Goal: Task Accomplishment & Management: Use online tool/utility

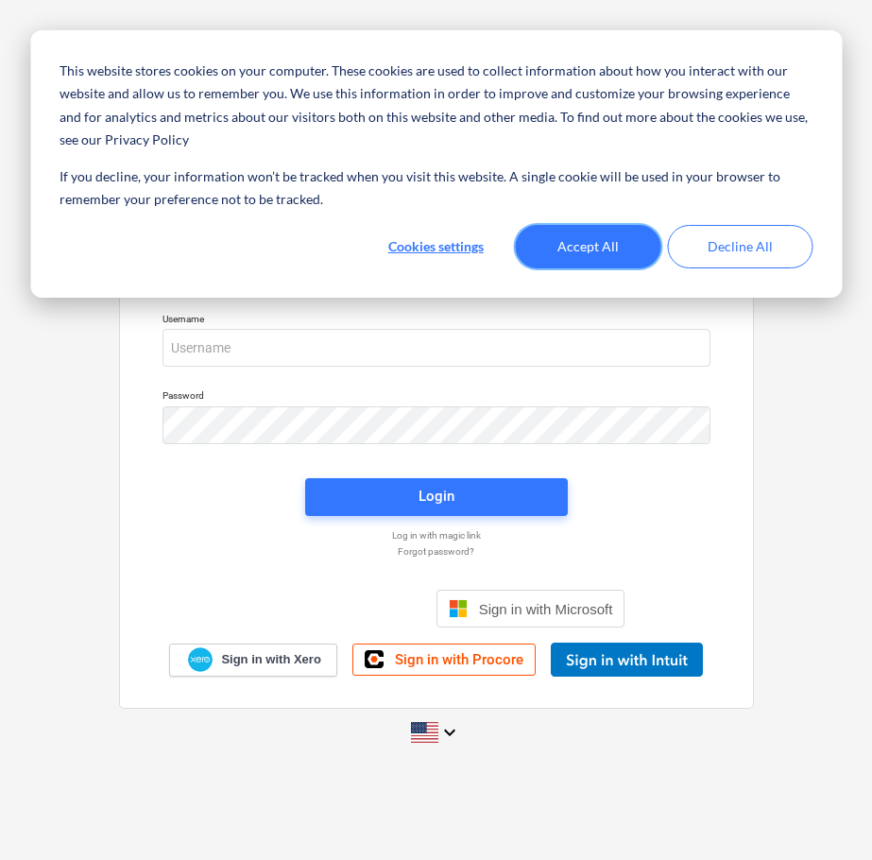
click at [571, 251] on button "Accept All" at bounding box center [587, 246] width 145 height 43
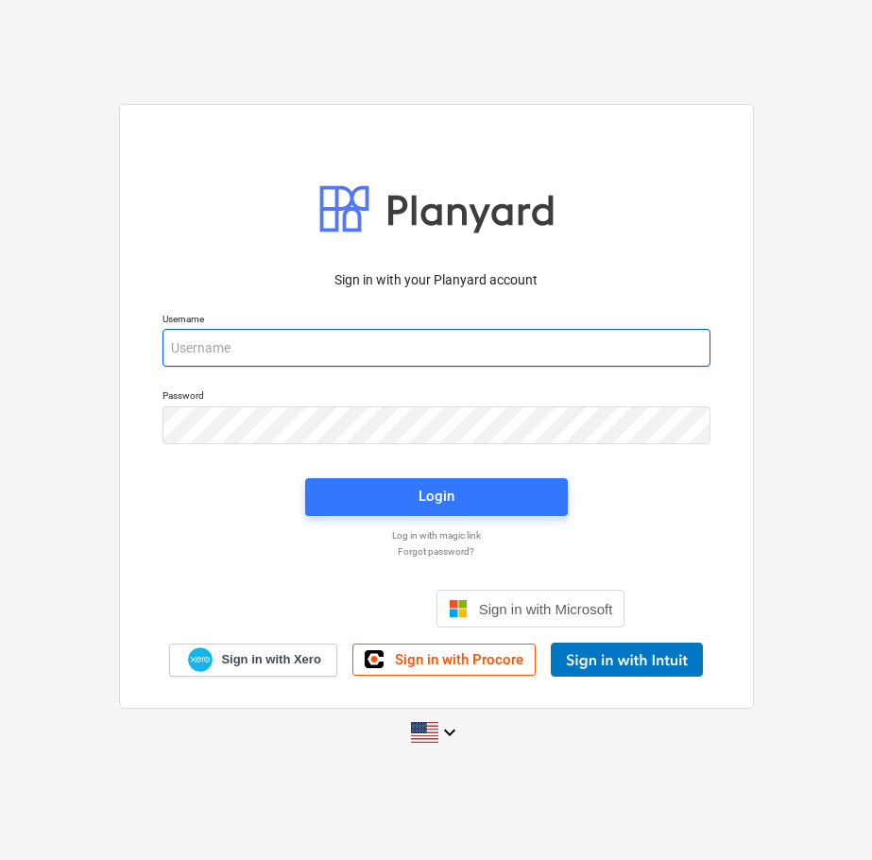
click at [262, 357] on input "email" at bounding box center [436, 348] width 548 height 38
paste input "[PERSON_NAME][EMAIL_ADDRESS][DOMAIN_NAME]"
type input "[PERSON_NAME][EMAIL_ADDRESS][DOMAIN_NAME]"
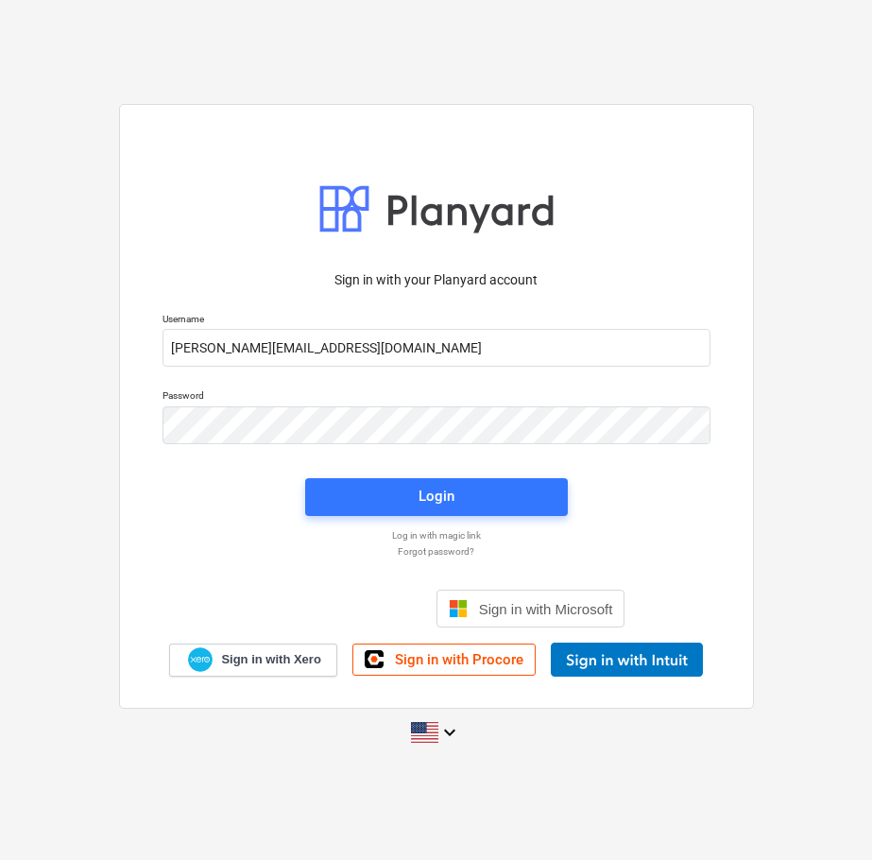
click at [298, 404] on p "Password" at bounding box center [436, 397] width 548 height 16
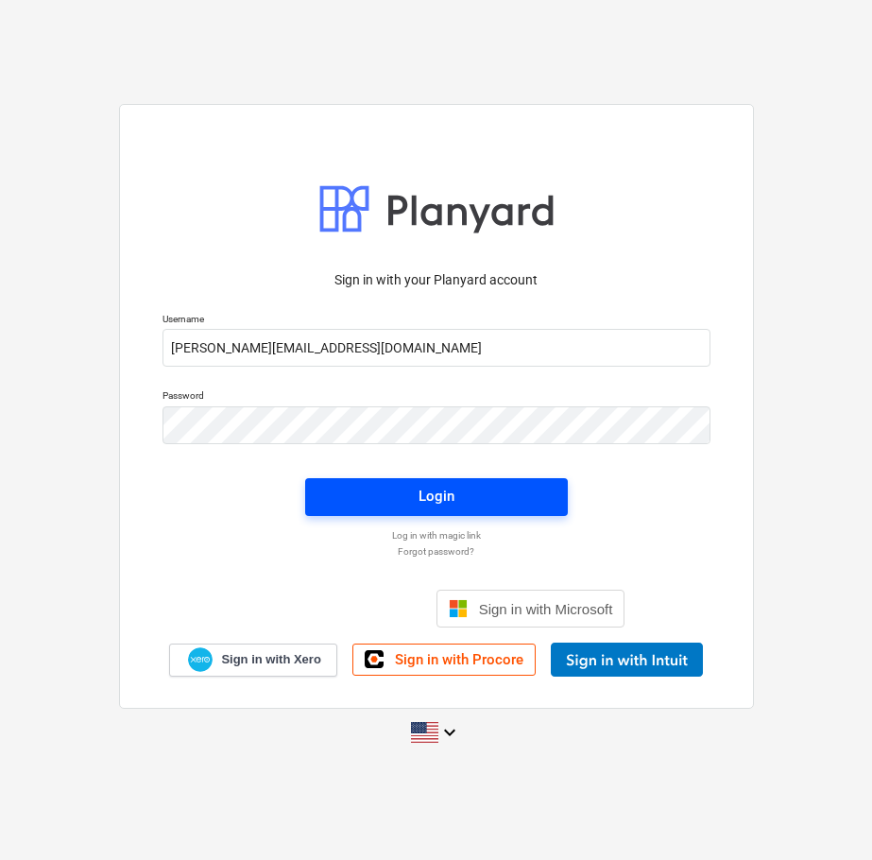
click at [422, 494] on div "Login" at bounding box center [436, 496] width 36 height 25
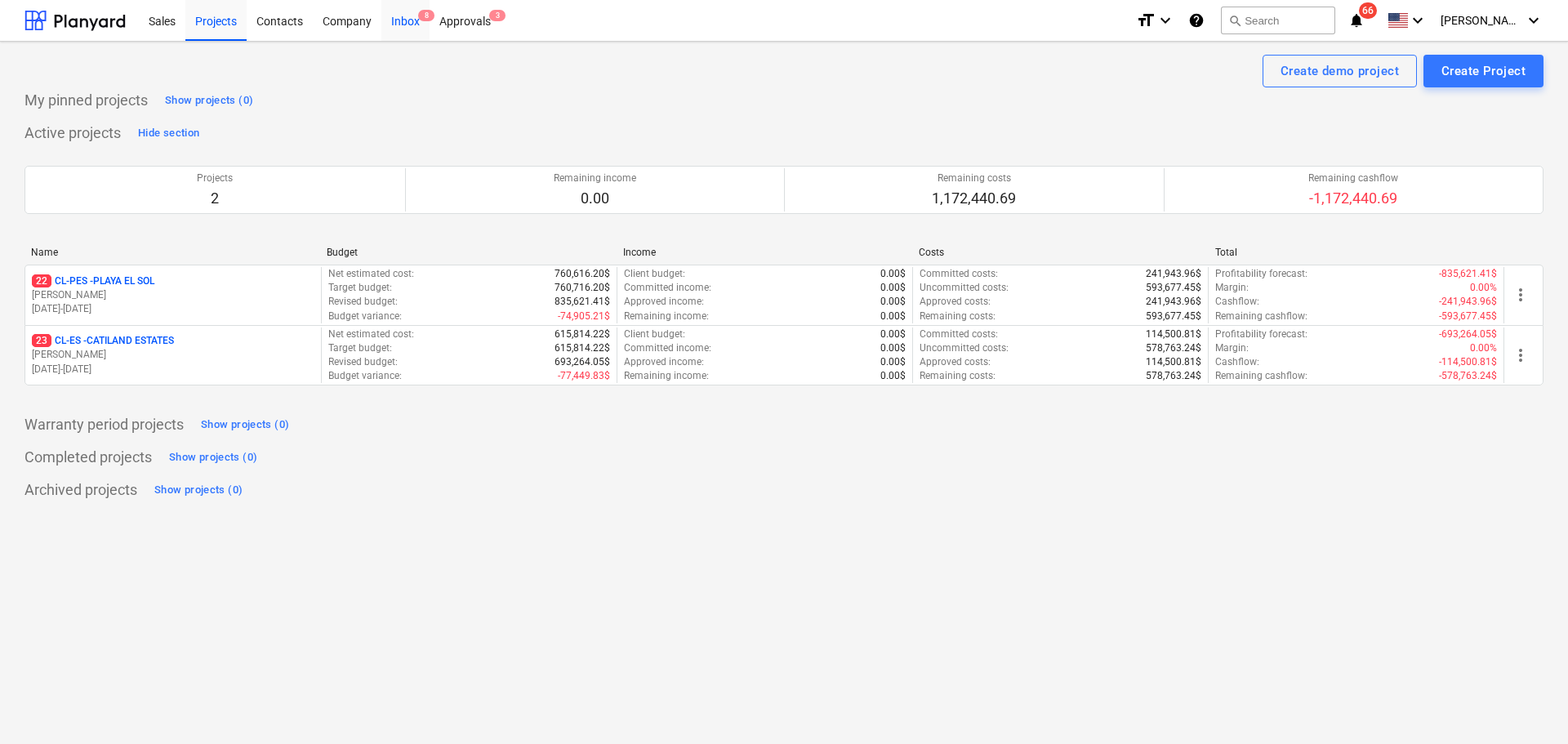
click at [406, 19] on div "Inbox 8" at bounding box center [406, 20] width 48 height 42
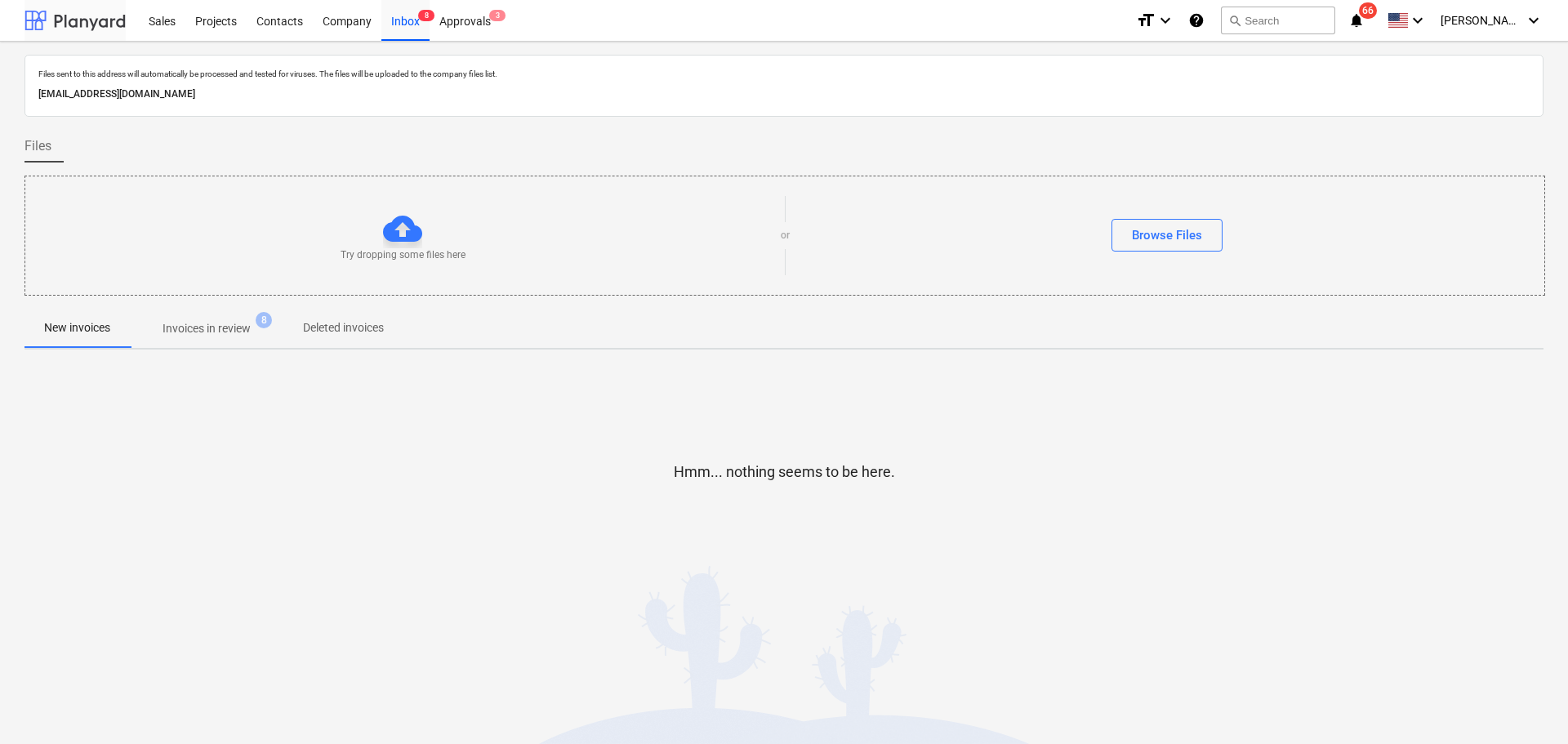
click at [55, 21] on div at bounding box center [74, 20] width 101 height 41
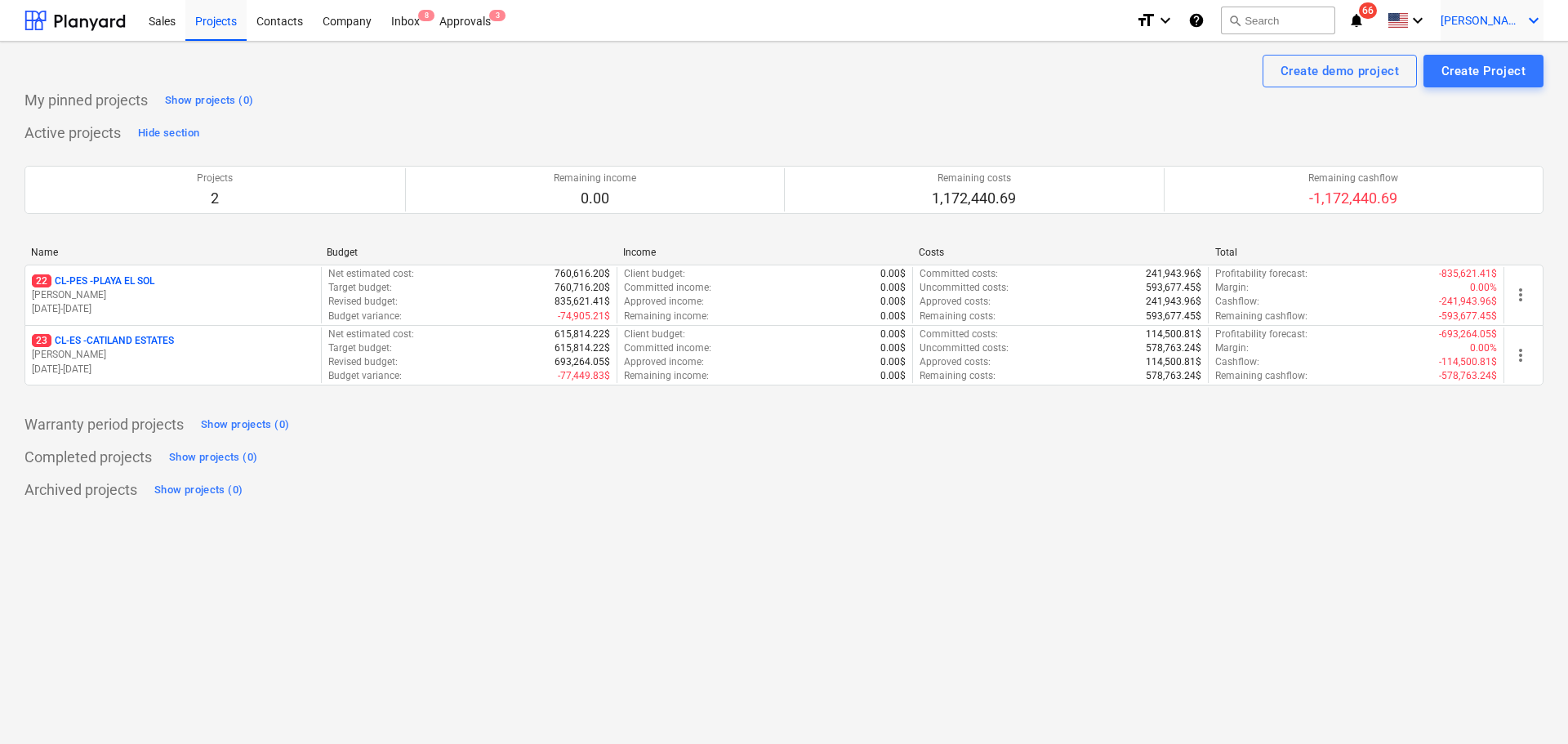
click at [803, 21] on span "[PERSON_NAME]" at bounding box center [1482, 20] width 81 height 13
click at [634, 151] on div at bounding box center [784, 372] width 1568 height 744
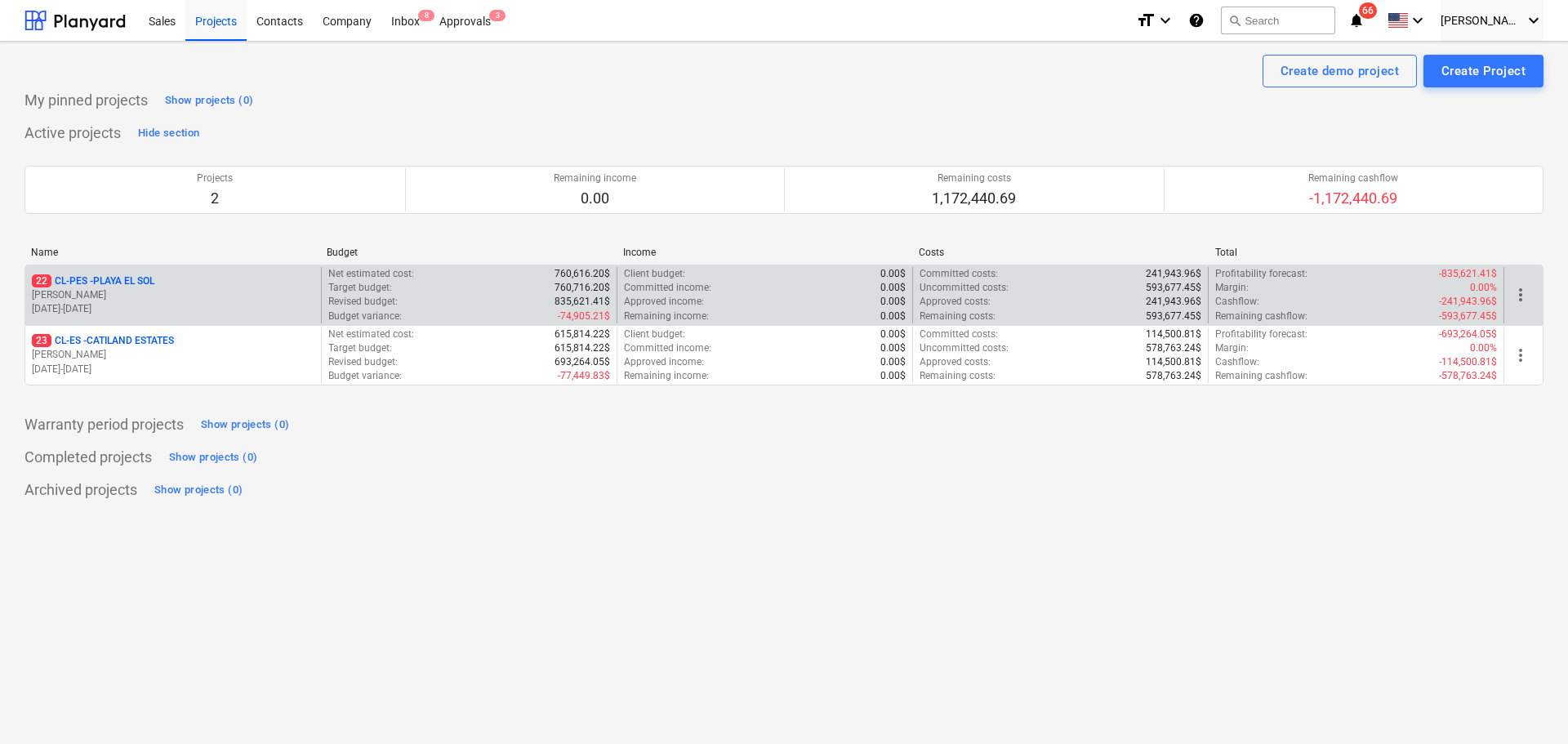
click at [102, 277] on p "22 CL-PES - [GEOGRAPHIC_DATA]" at bounding box center [93, 281] width 123 height 14
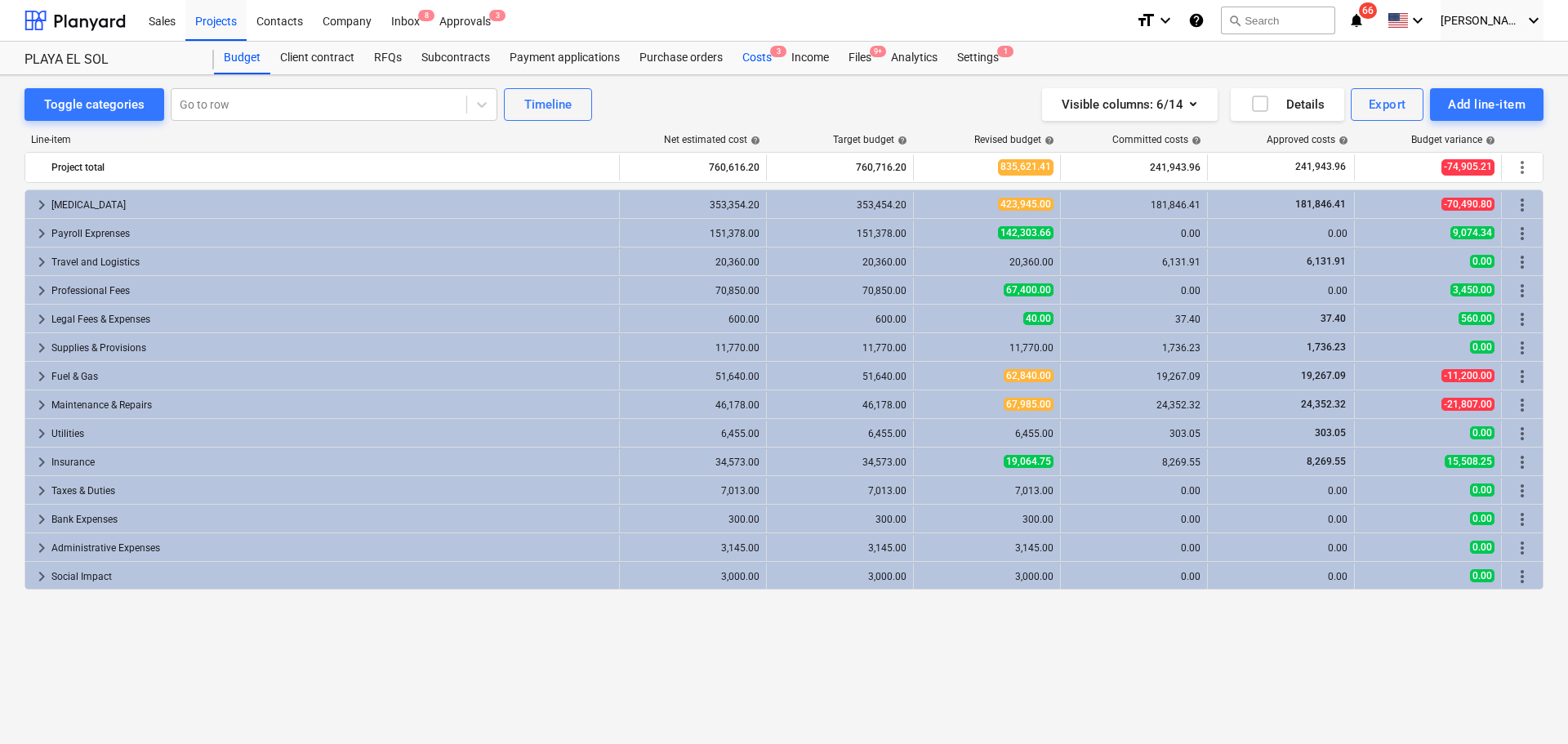
click at [758, 52] on div "Costs 3" at bounding box center [757, 58] width 49 height 33
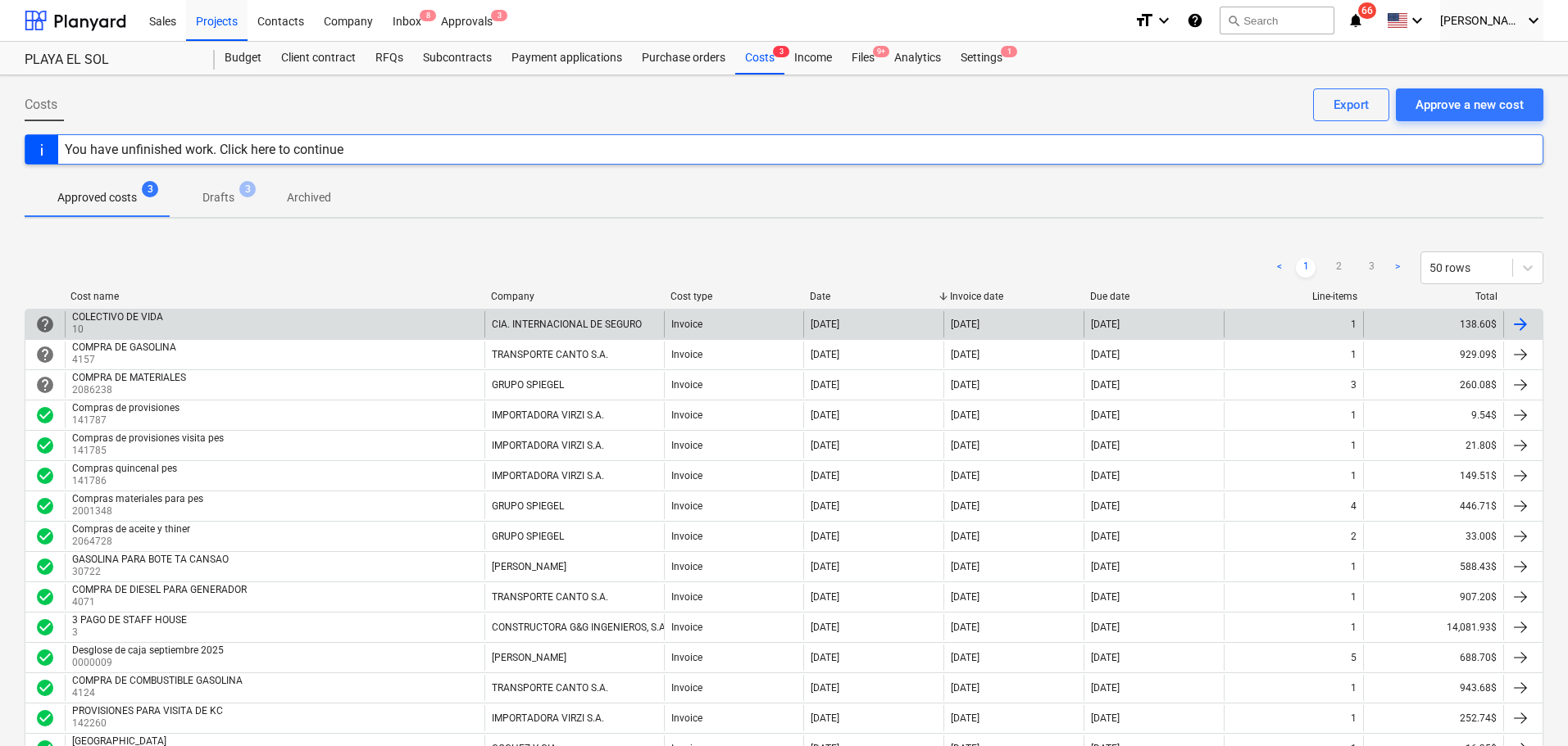
click at [182, 325] on div "COLECTIVO DE VIDA 10" at bounding box center [275, 324] width 420 height 26
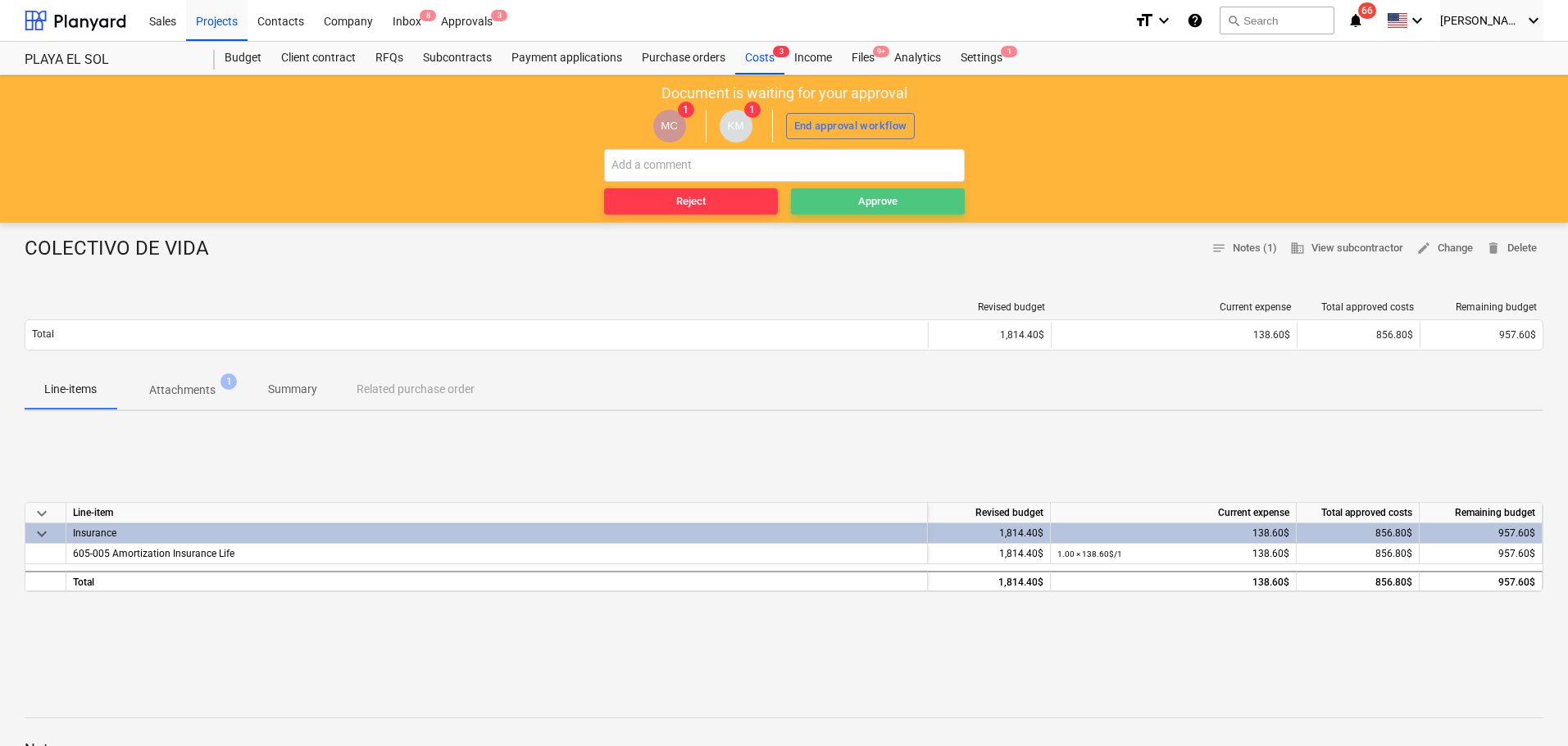
click at [805, 197] on div "Approve" at bounding box center [877, 202] width 39 height 19
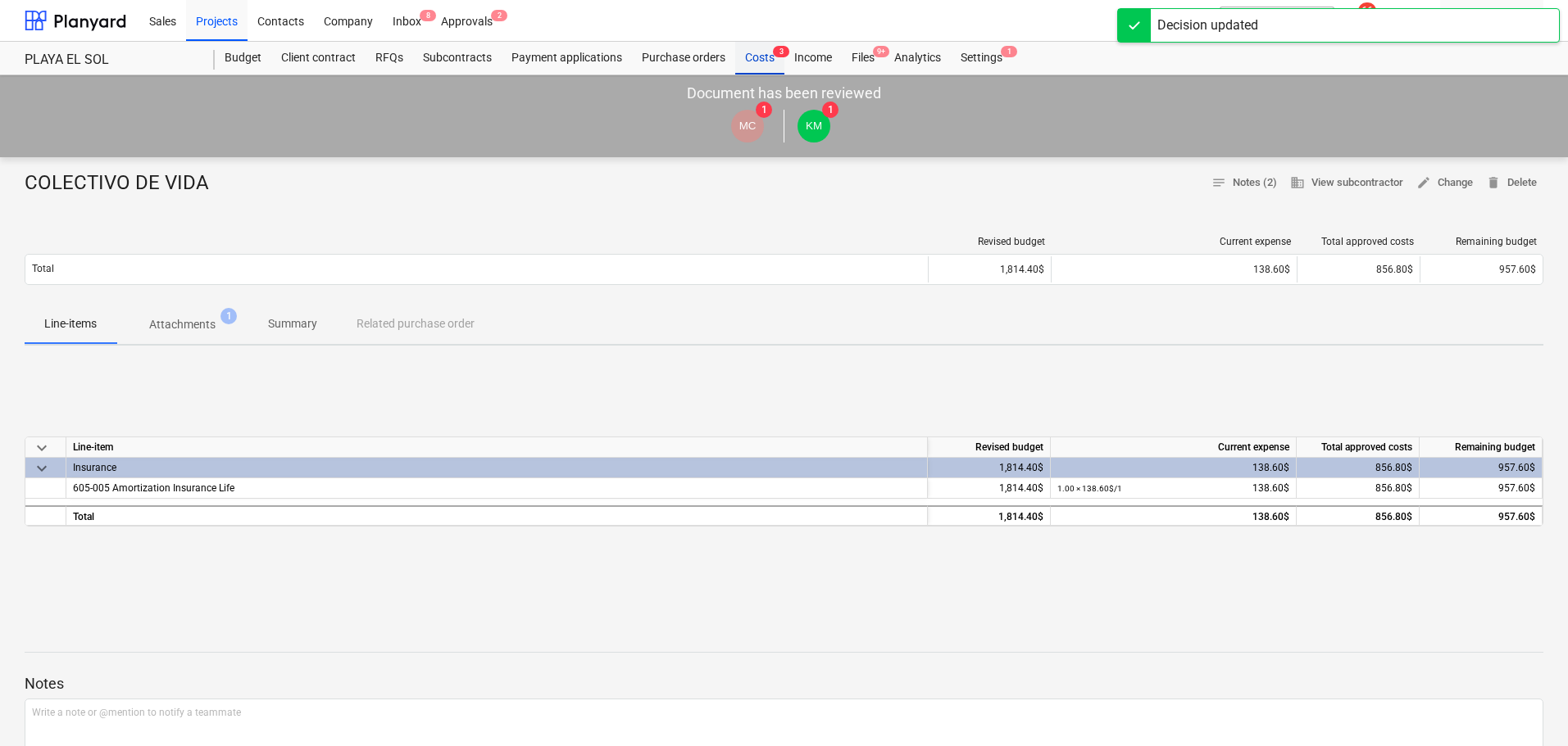
click at [764, 56] on div "Costs 3" at bounding box center [759, 58] width 49 height 33
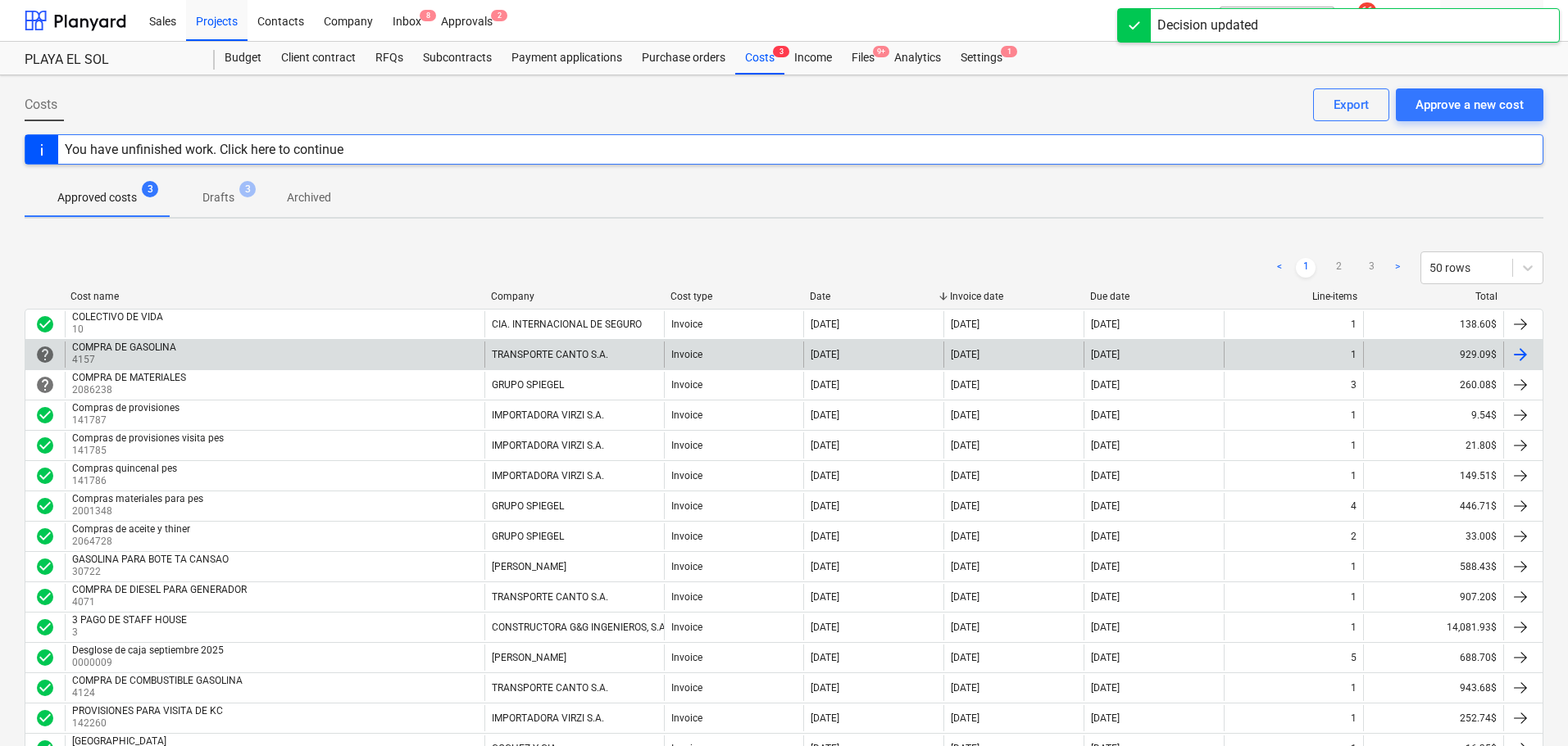
click at [114, 359] on p "4157" at bounding box center [126, 360] width 108 height 14
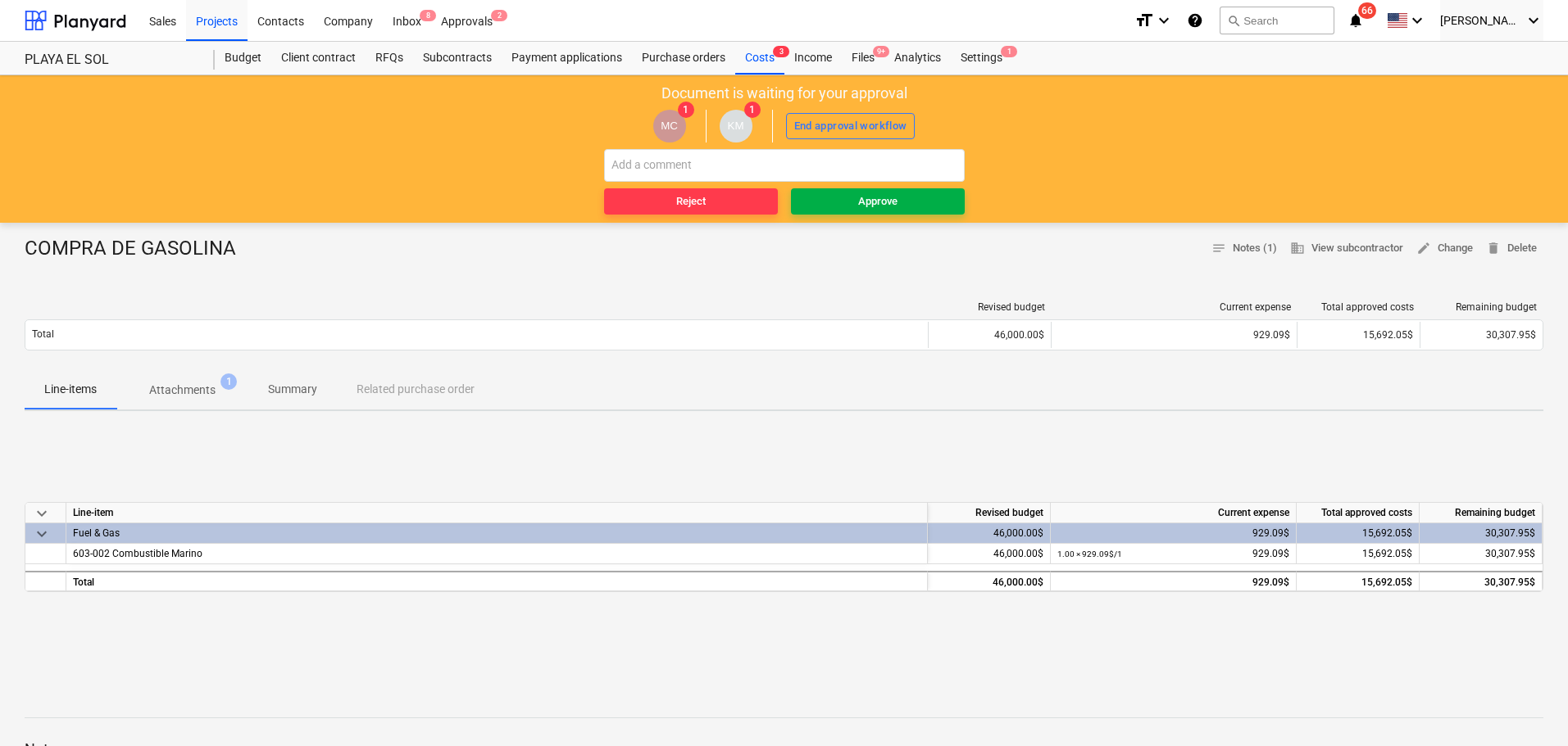
click at [805, 206] on div "Approve" at bounding box center [877, 202] width 39 height 19
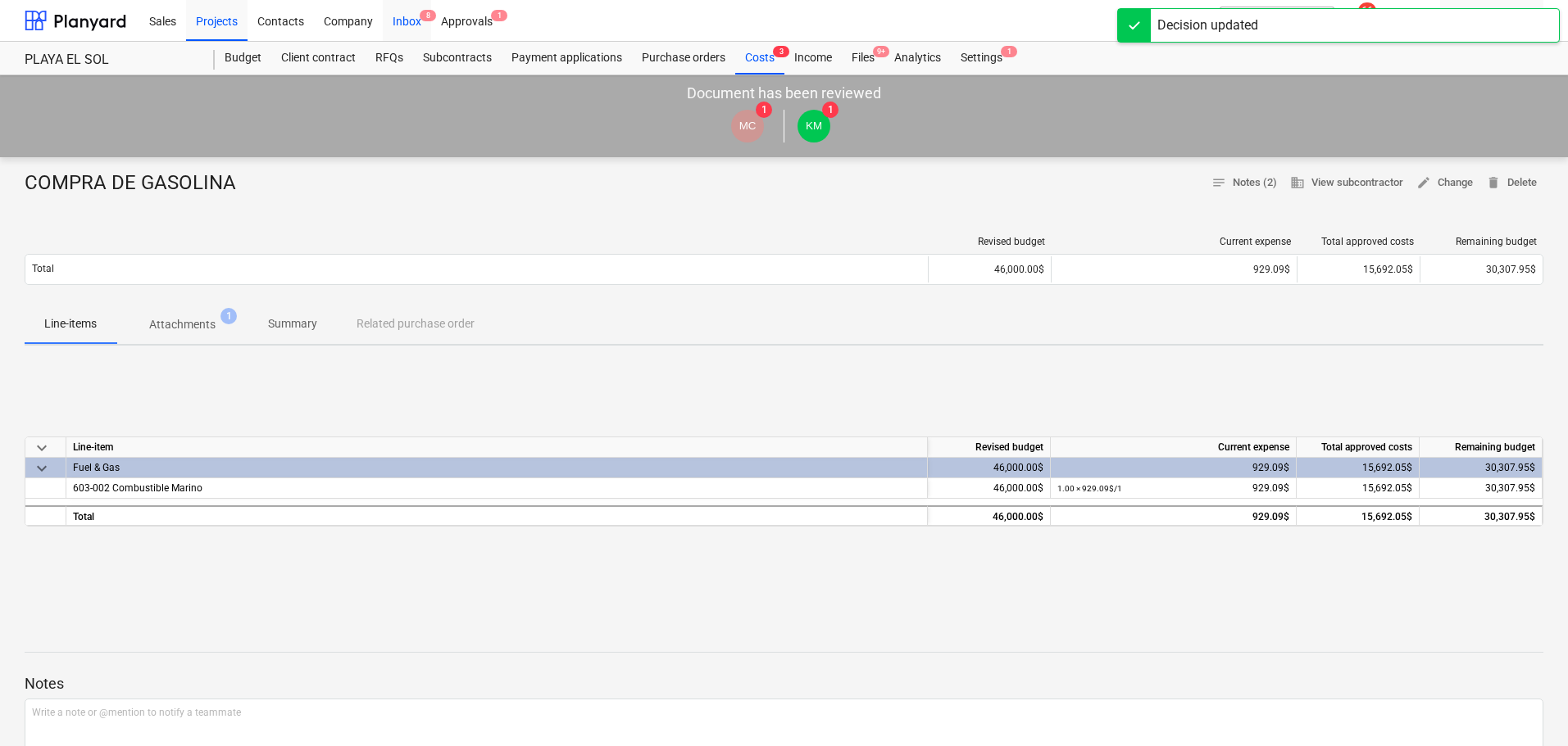
click at [398, 19] on div "Inbox 8" at bounding box center [407, 20] width 49 height 42
click at [768, 57] on div "Costs 3" at bounding box center [759, 58] width 49 height 33
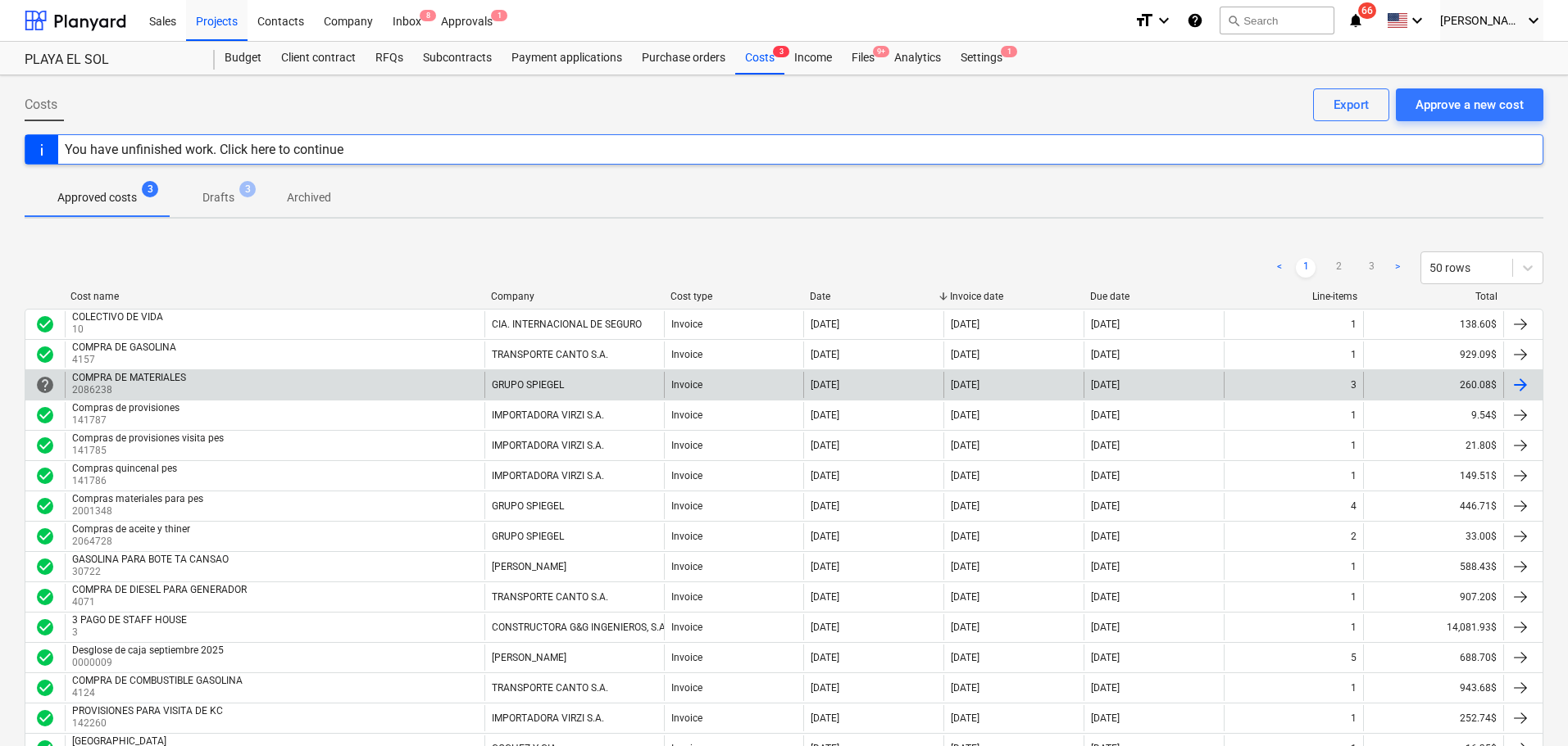
click at [161, 387] on p "2086238" at bounding box center [130, 390] width 117 height 14
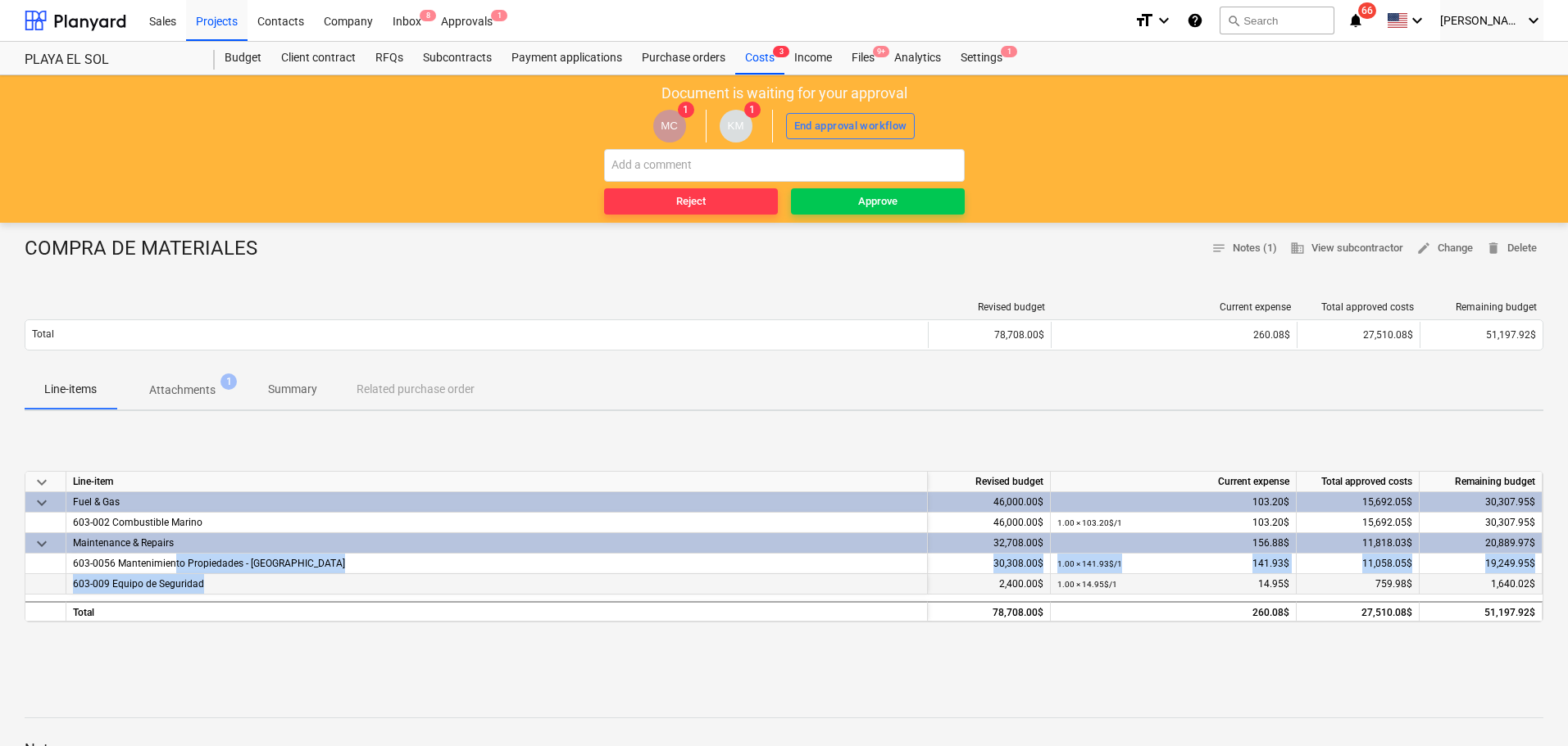
drag, startPoint x: 174, startPoint y: 563, endPoint x: 428, endPoint y: 577, distance: 254.4
click at [428, 577] on div "keyboard_arrow_down Line-item Revised budget Current expense Total approved cos…" at bounding box center [784, 546] width 1519 height 152
click at [212, 390] on p "Attachments" at bounding box center [182, 390] width 67 height 17
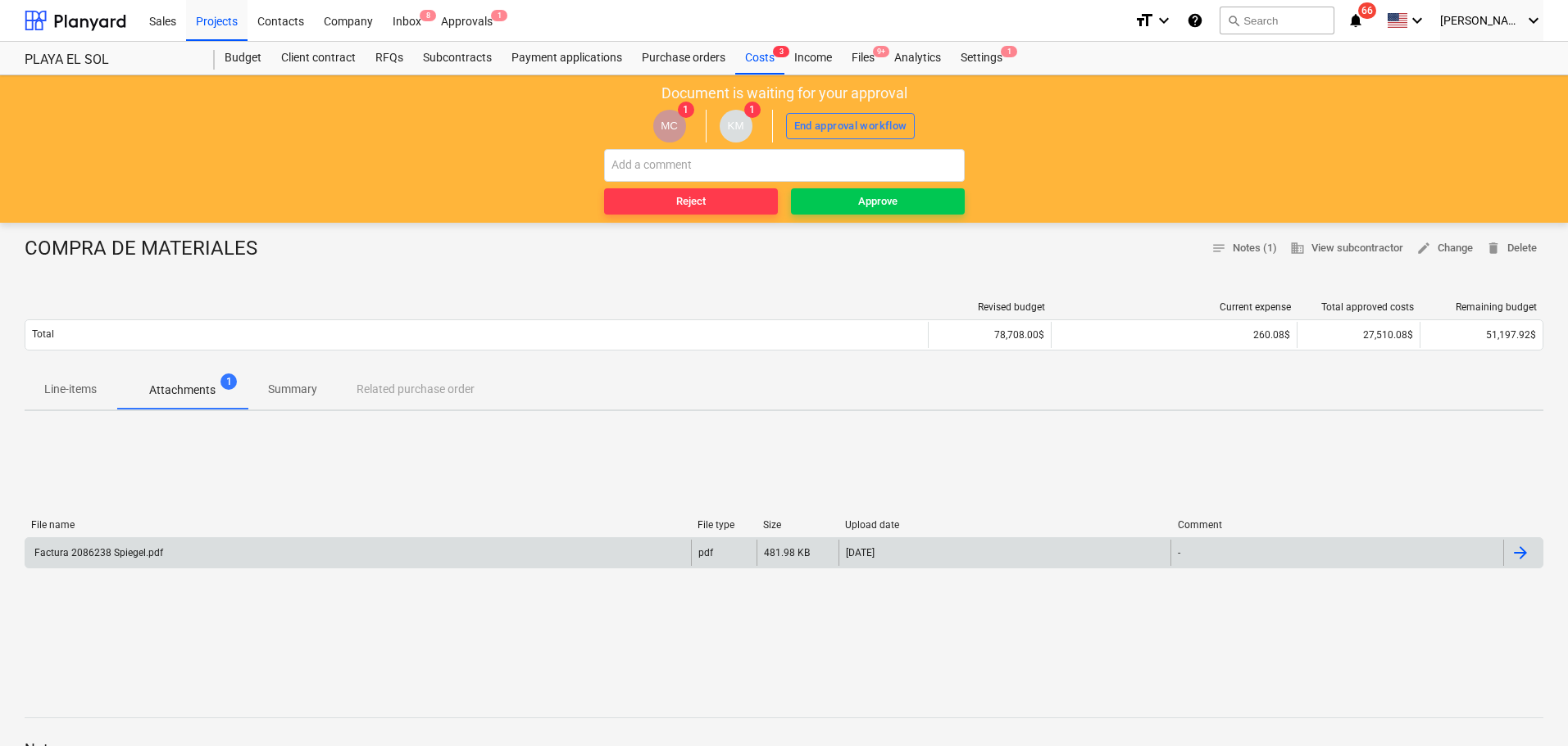
click at [200, 552] on div "Factura 2086238 Spiegel.pdf" at bounding box center [358, 553] width 666 height 26
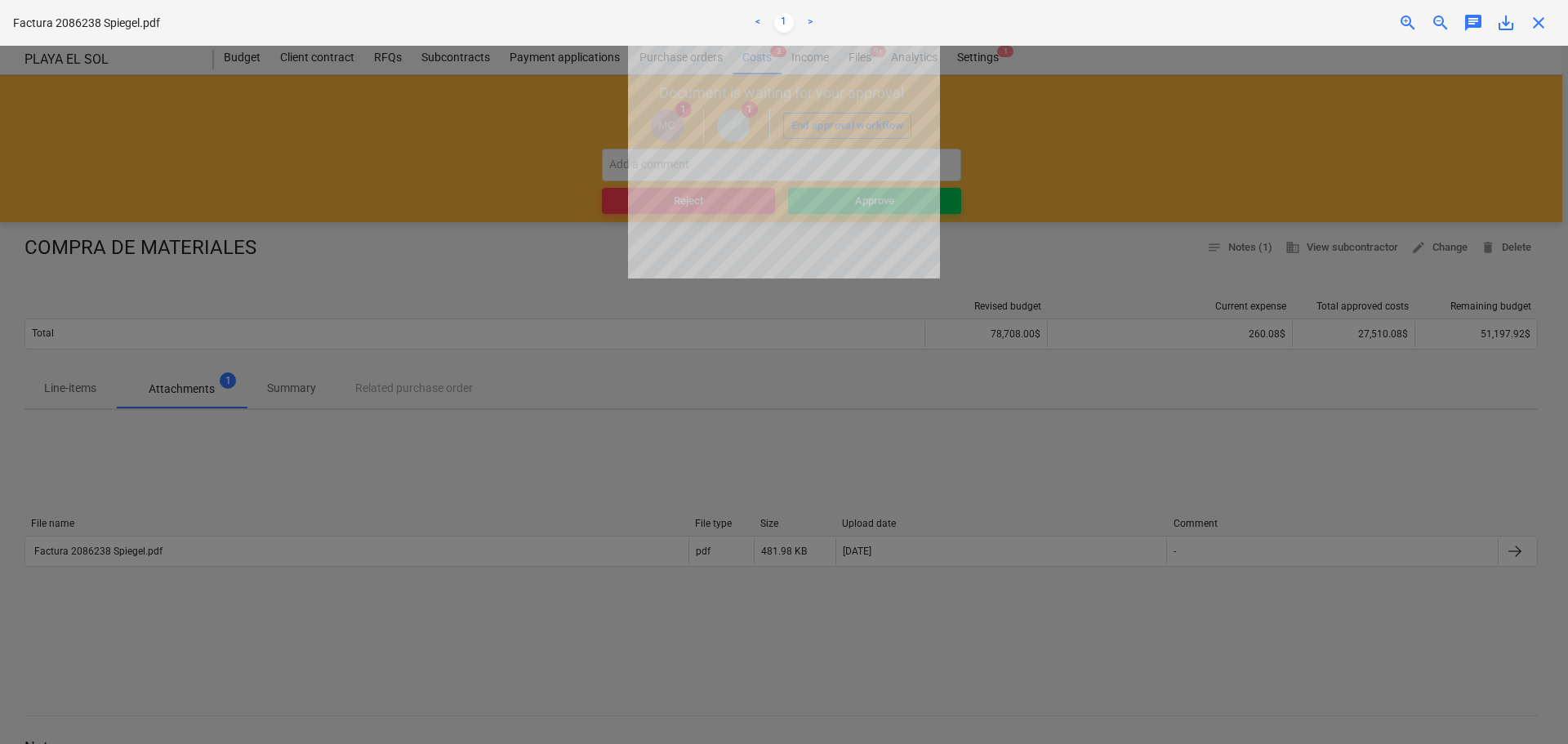
click at [803, 26] on span "zoom_in" at bounding box center [1408, 22] width 20 height 20
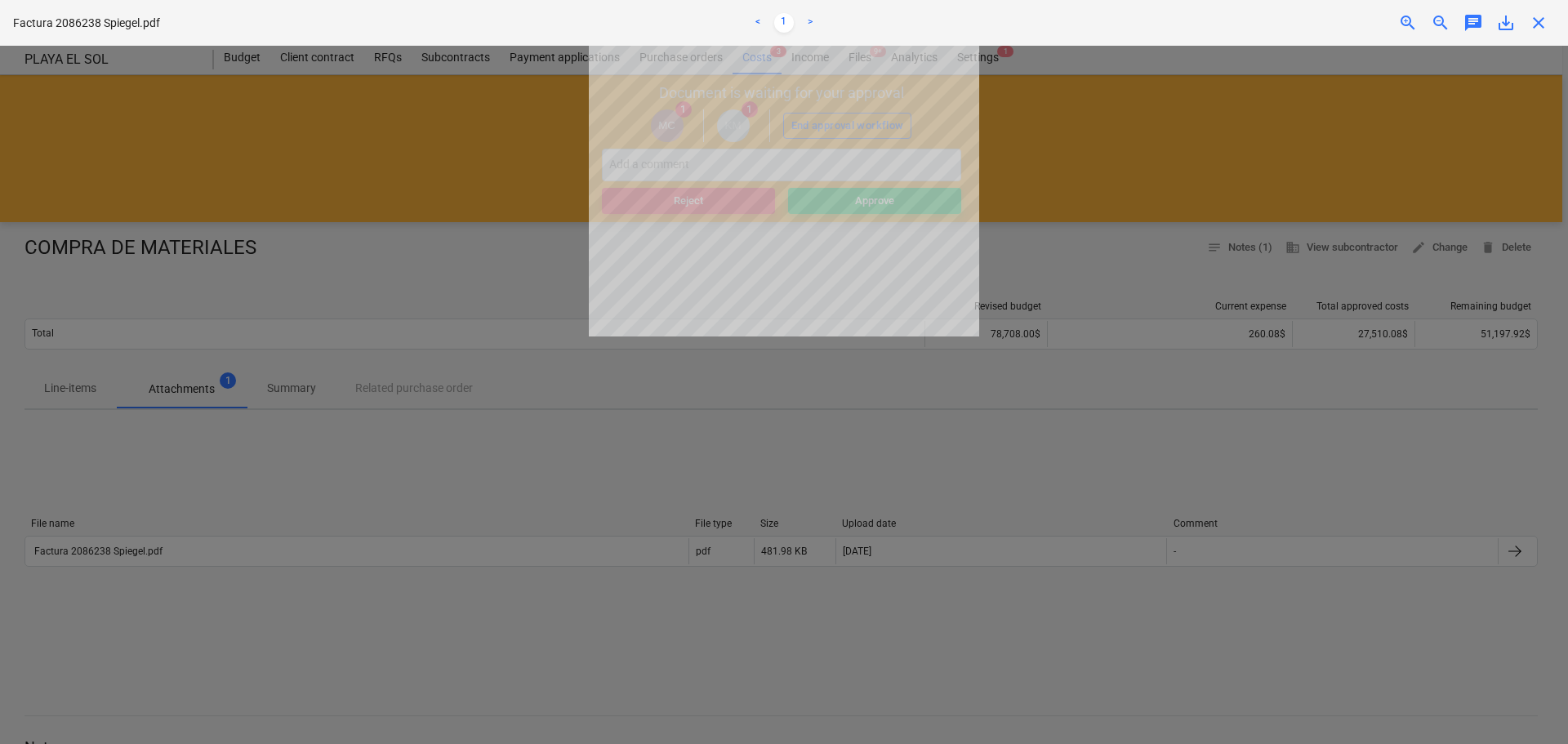
click at [803, 26] on span "zoom_in" at bounding box center [1408, 22] width 20 height 20
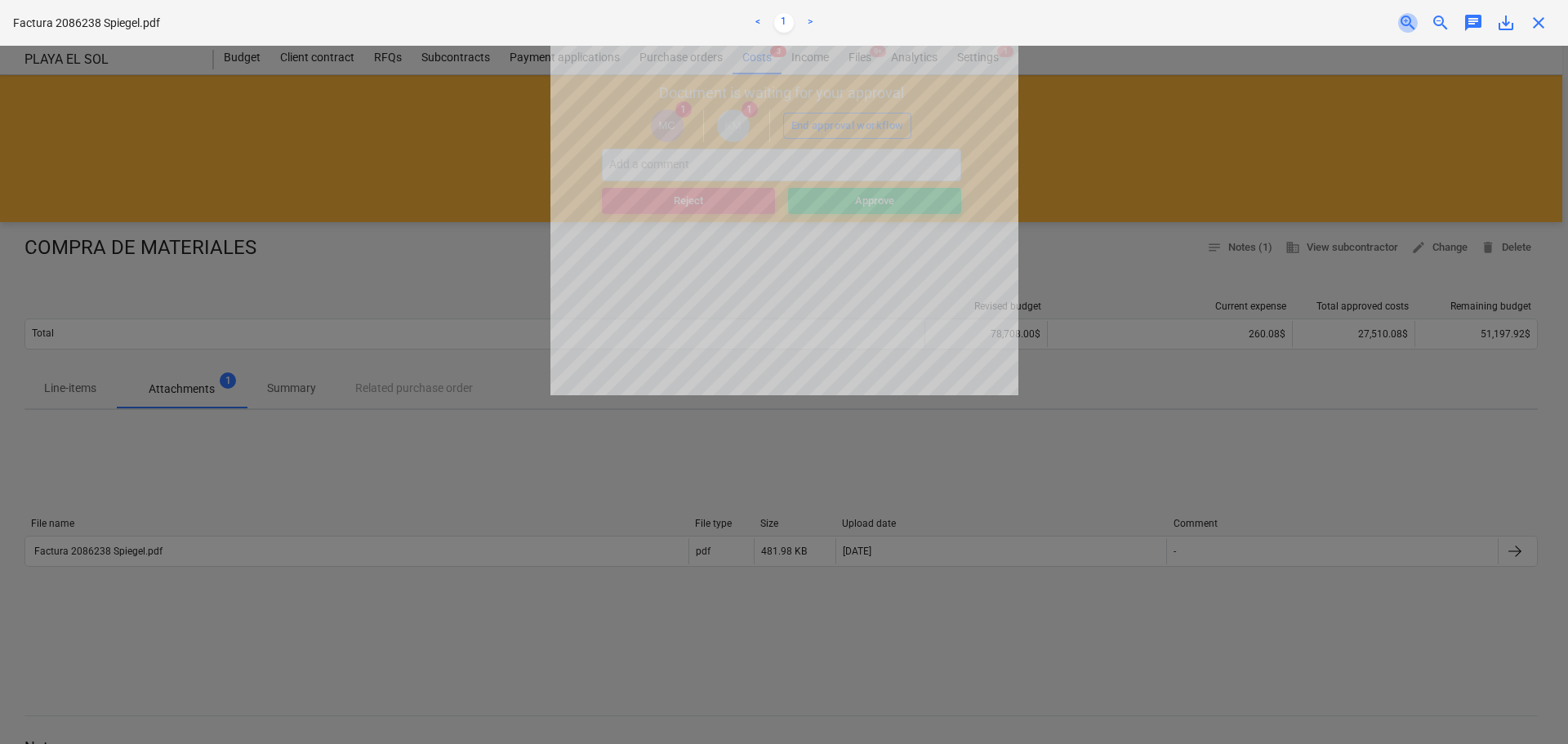
click at [803, 26] on span "zoom_in" at bounding box center [1408, 22] width 20 height 20
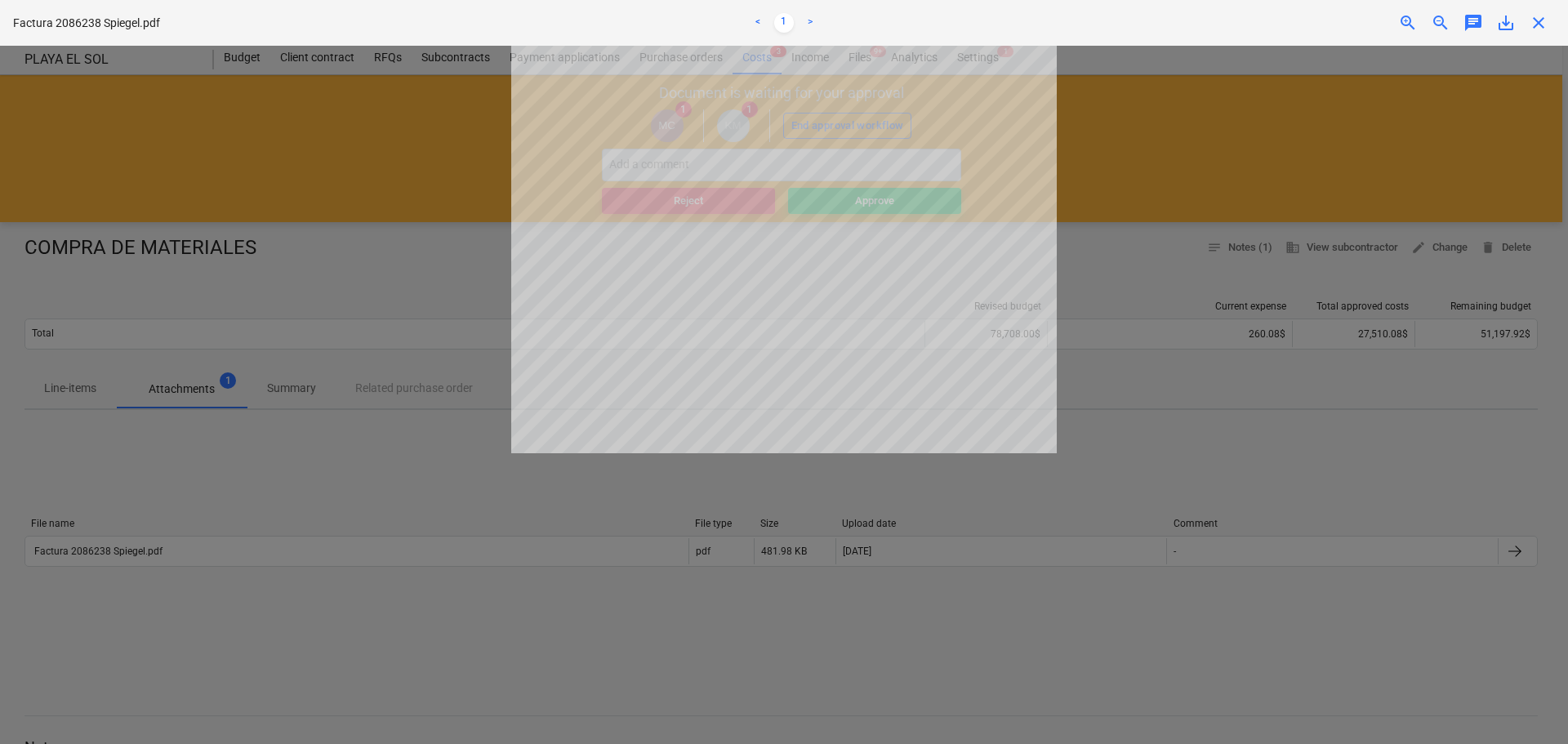
click at [803, 26] on span "zoom_in" at bounding box center [1408, 22] width 20 height 20
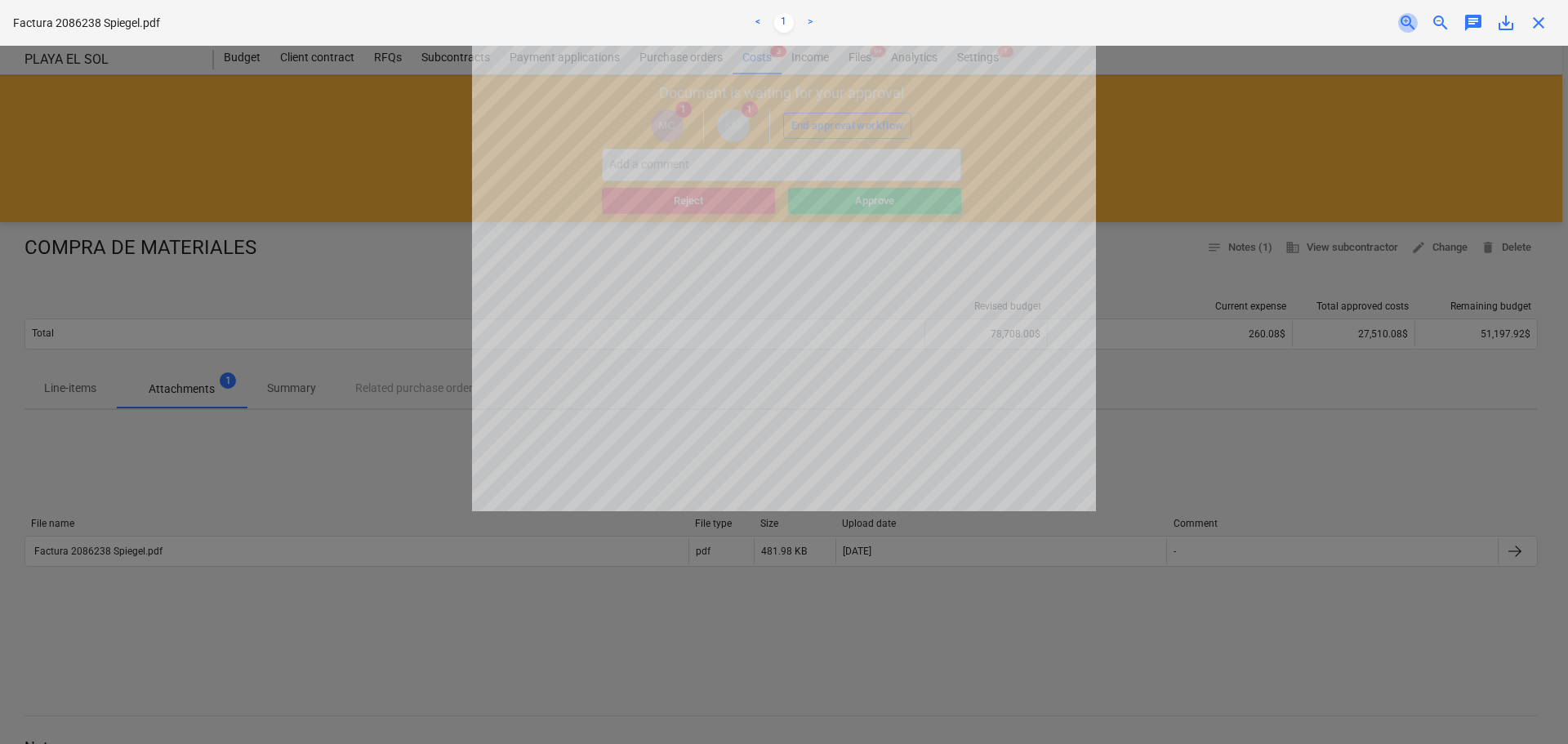
click at [803, 26] on span "zoom_in" at bounding box center [1408, 22] width 20 height 20
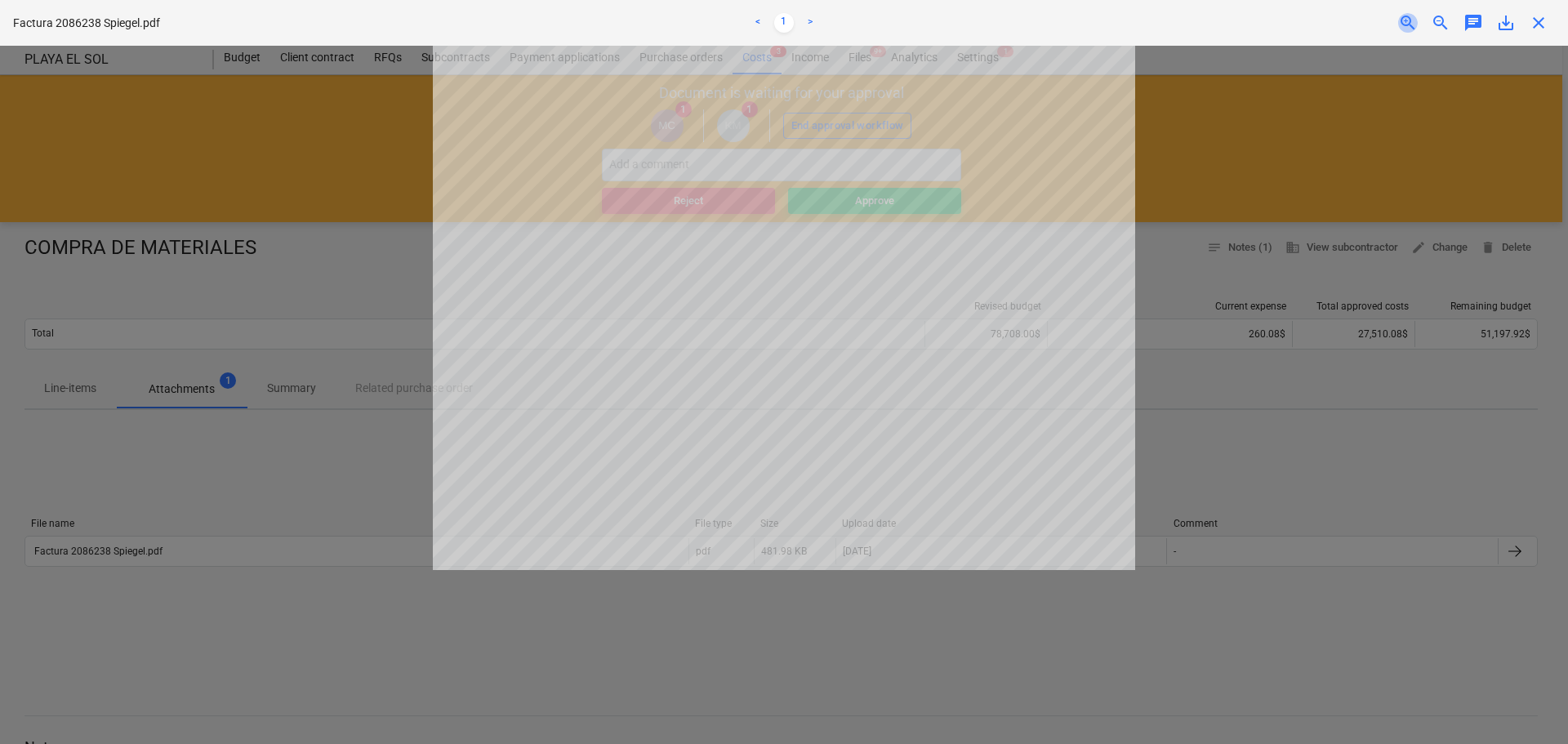
click at [803, 26] on span "zoom_in" at bounding box center [1408, 22] width 20 height 20
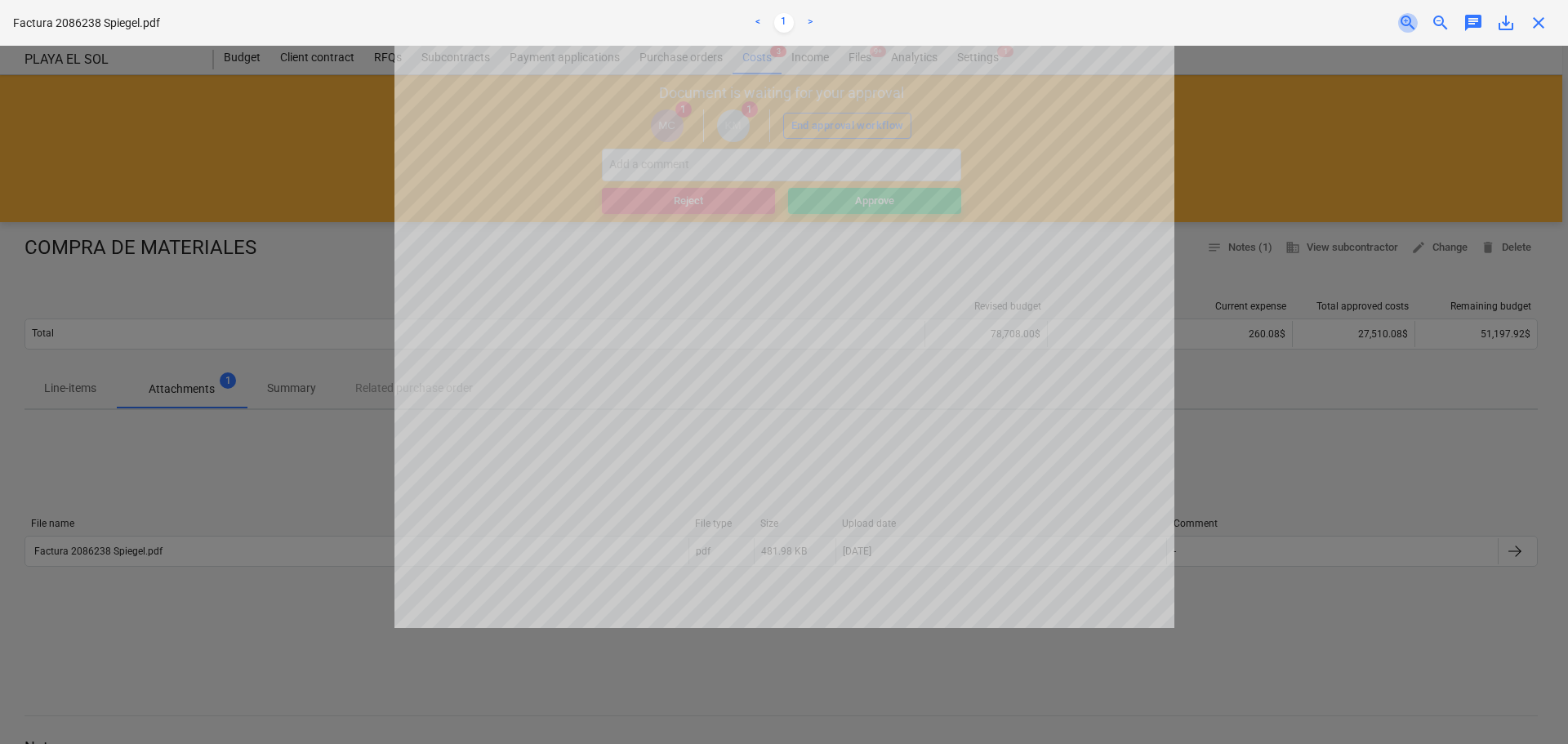
click at [803, 26] on span "zoom_in" at bounding box center [1408, 22] width 20 height 20
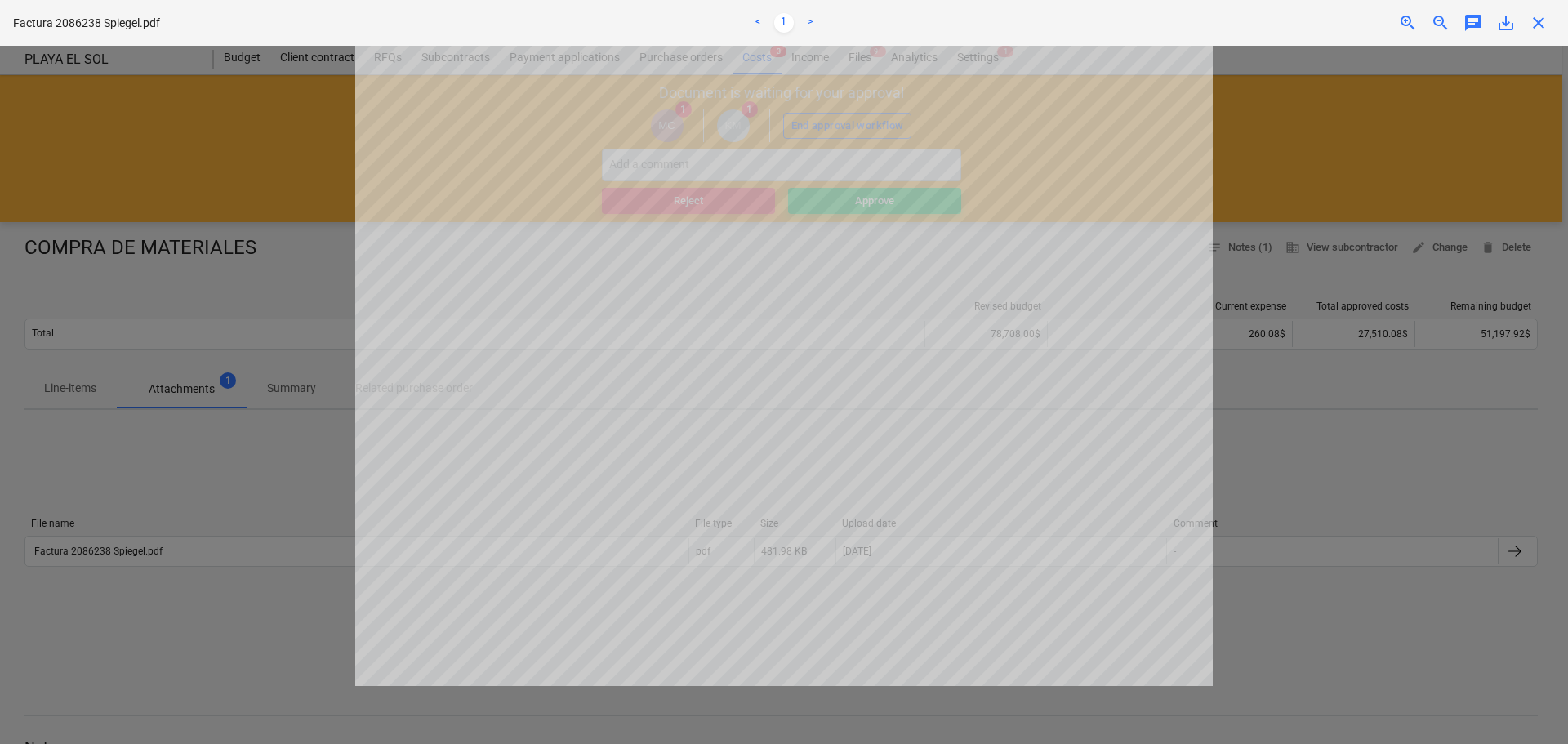
click at [803, 22] on span "close" at bounding box center [1539, 22] width 20 height 20
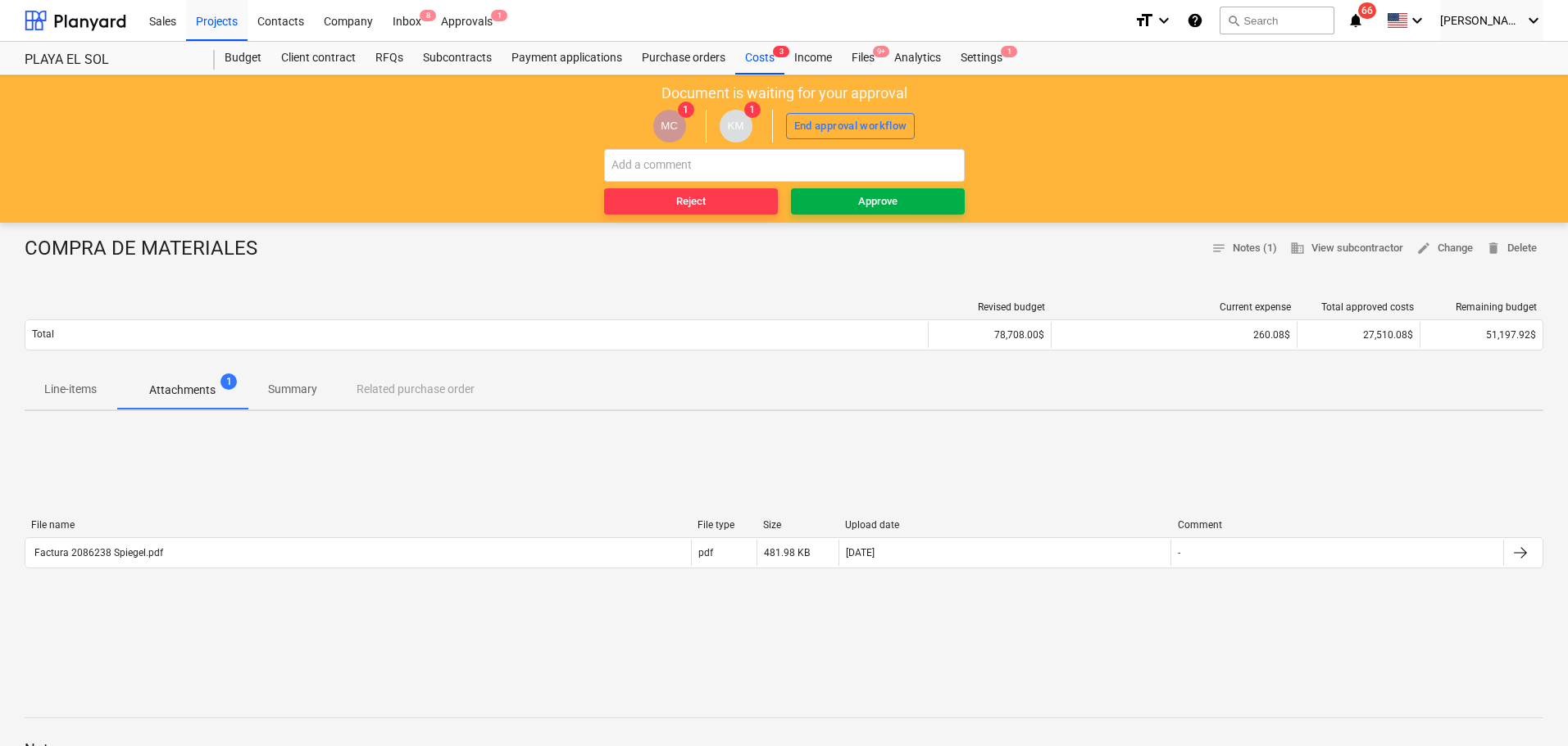
click at [805, 194] on span "Approve" at bounding box center [877, 202] width 161 height 19
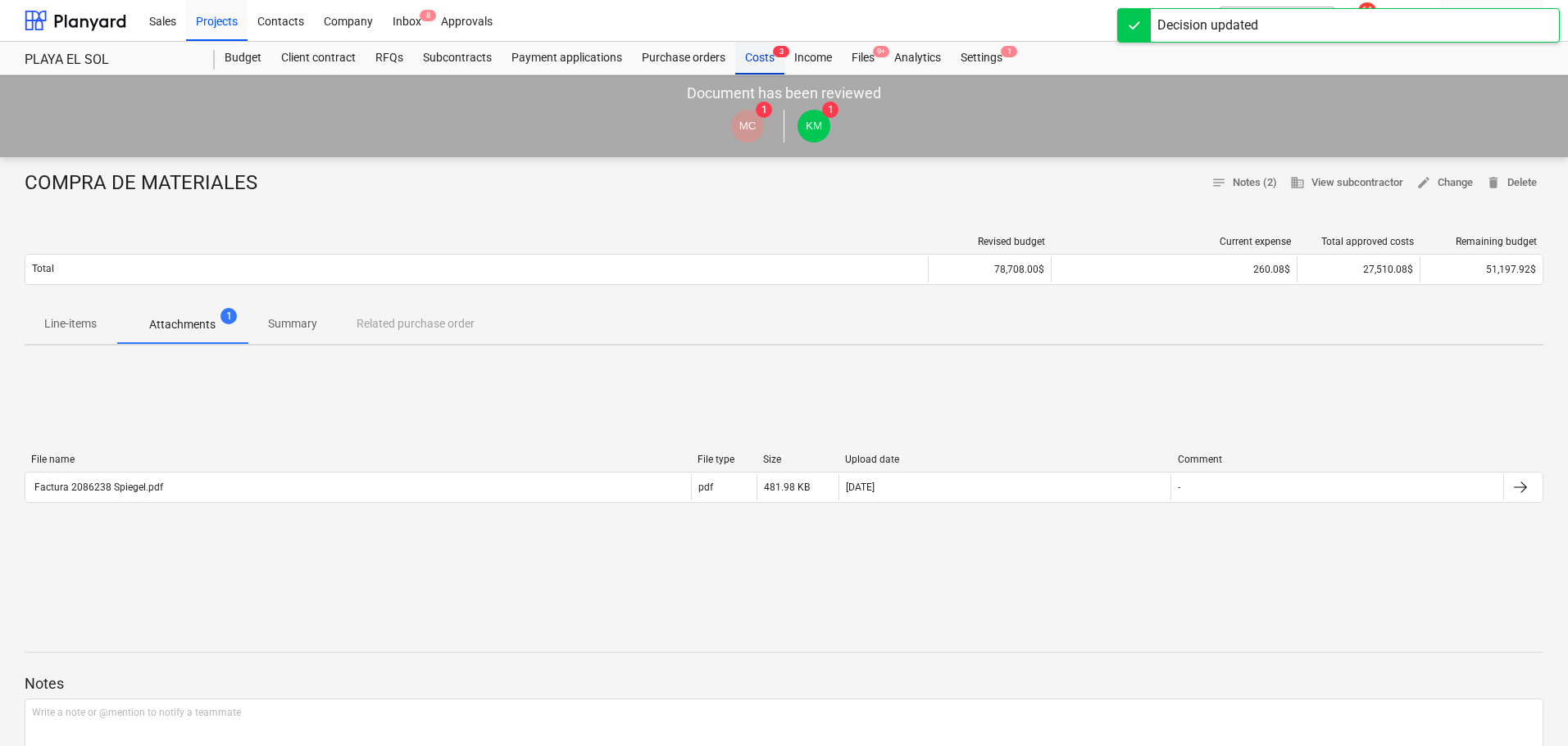
click at [753, 53] on div "Costs 3" at bounding box center [759, 58] width 49 height 33
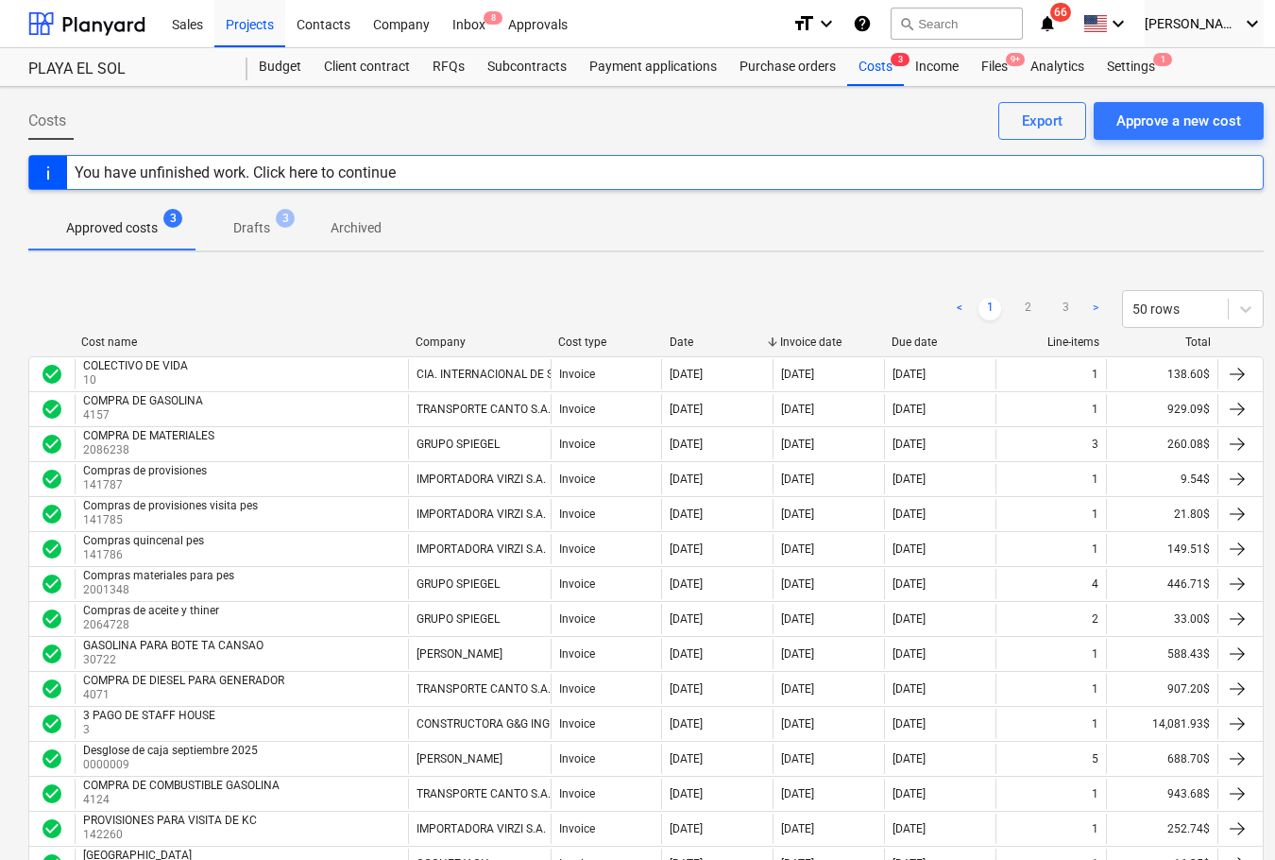
click at [556, 334] on div "< 1 2 3 > 50 rows" at bounding box center [645, 308] width 1235 height 53
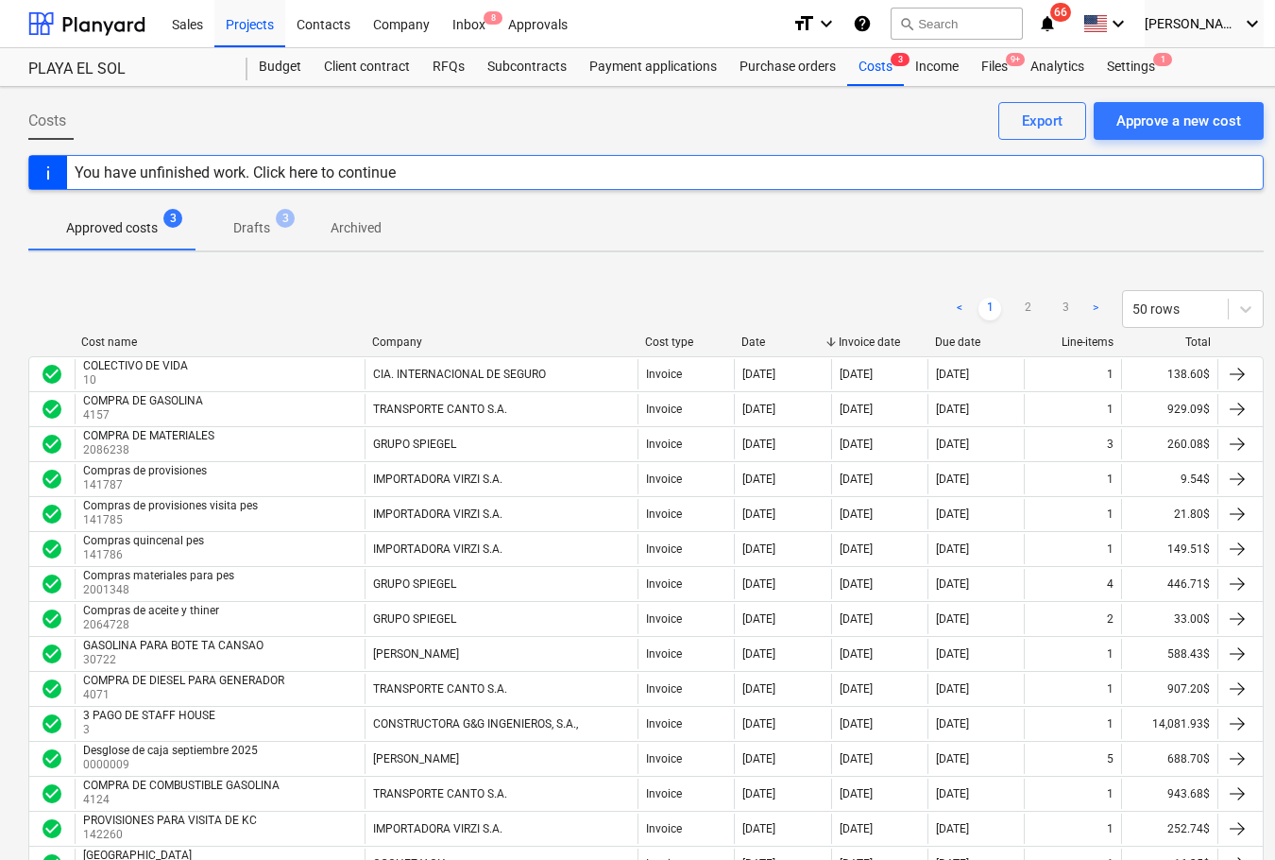
drag, startPoint x: 551, startPoint y: 340, endPoint x: 681, endPoint y: 319, distance: 132.0
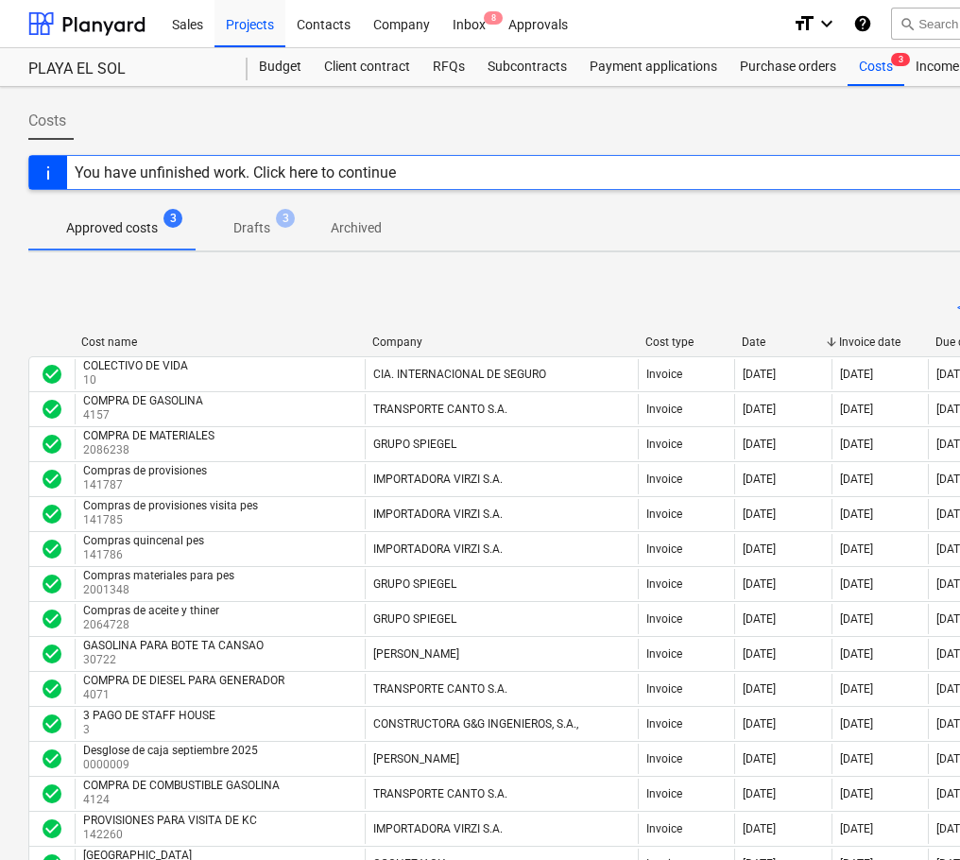
click at [436, 123] on div "Costs Approve a new cost Export" at bounding box center [645, 128] width 1235 height 53
click at [466, 287] on div "< 1 2 3 > 50 rows" at bounding box center [645, 308] width 1235 height 53
